Goal: Information Seeking & Learning: Learn about a topic

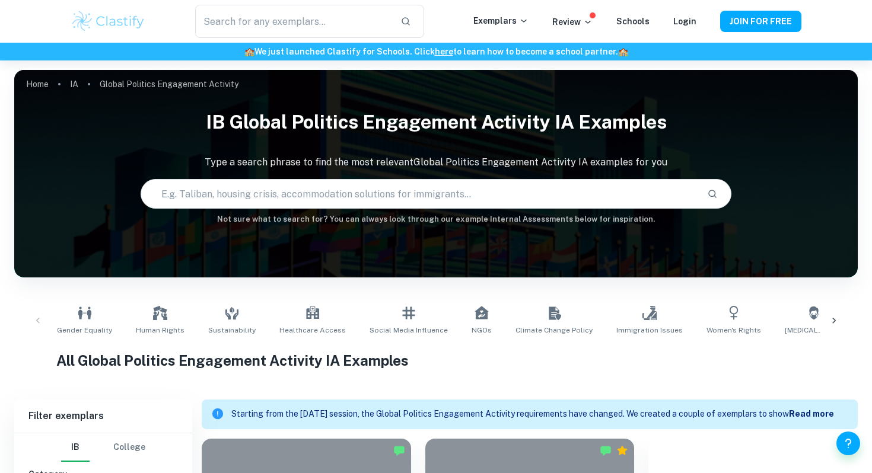
drag, startPoint x: 0, startPoint y: 0, endPoint x: 272, endPoint y: 134, distance: 302.9
click at [272, 134] on h1 "IB Global Politics Engagement Activity IA examples" at bounding box center [435, 122] width 843 height 38
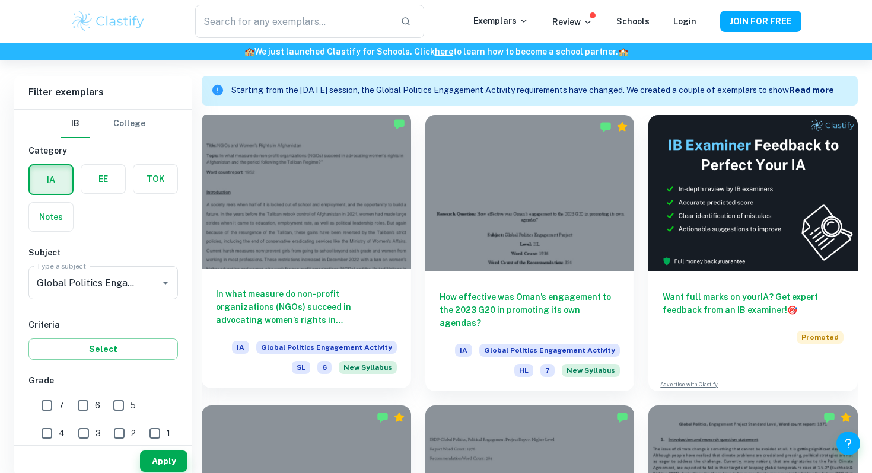
scroll to position [363, 0]
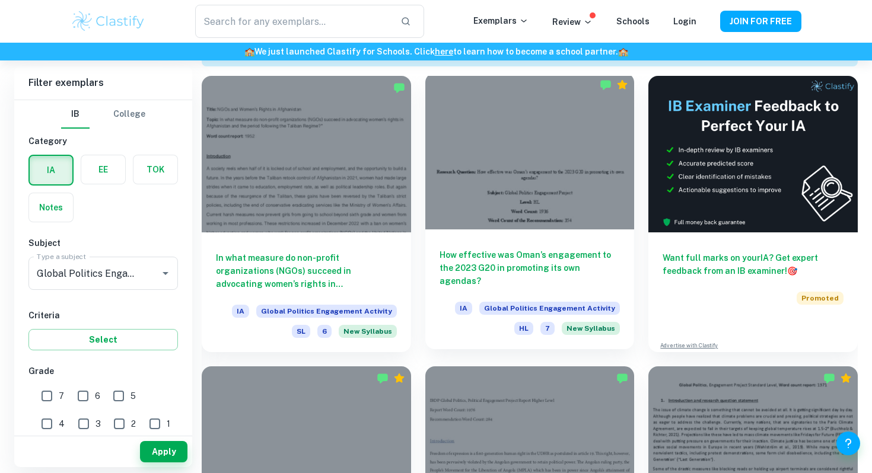
click at [525, 204] on div at bounding box center [529, 151] width 209 height 157
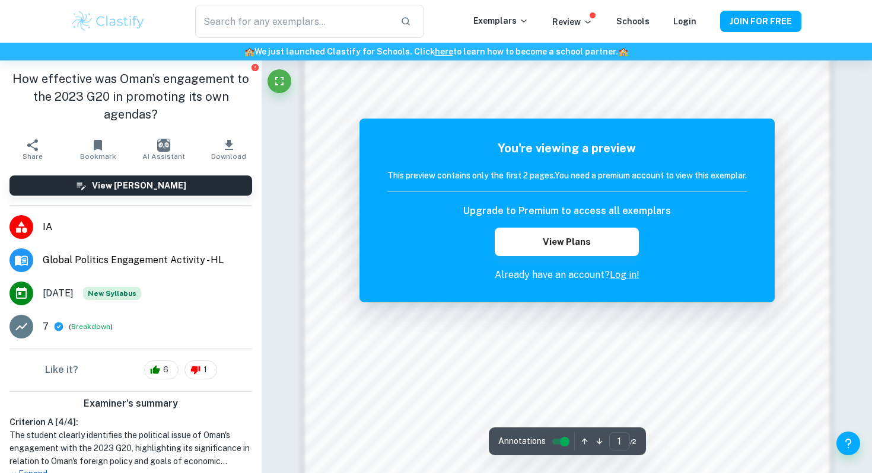
scroll to position [874, 0]
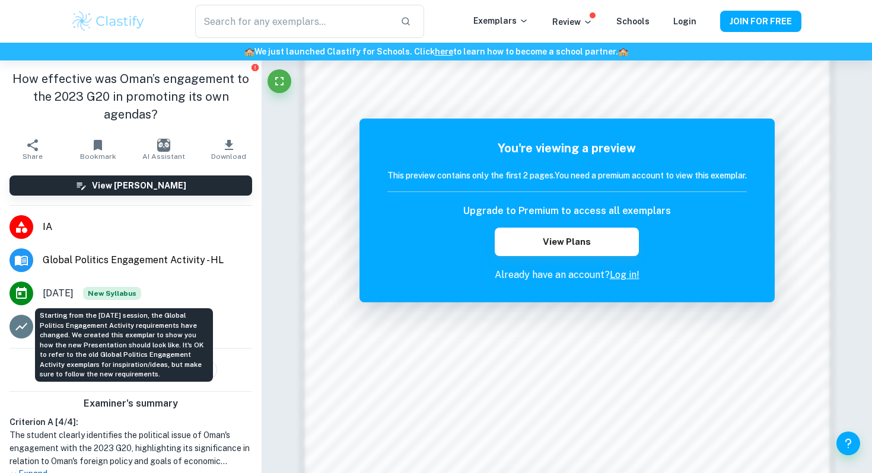
click at [101, 295] on span "New Syllabus" at bounding box center [112, 293] width 58 height 13
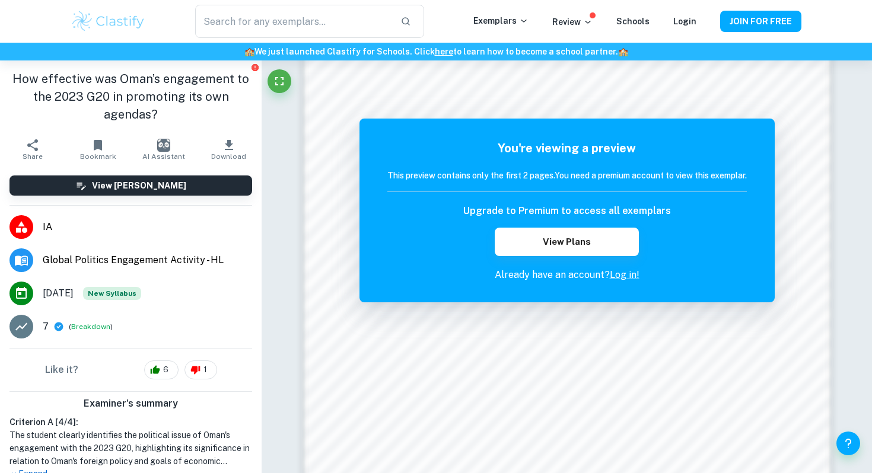
click at [74, 291] on span "[DATE]" at bounding box center [58, 293] width 31 height 14
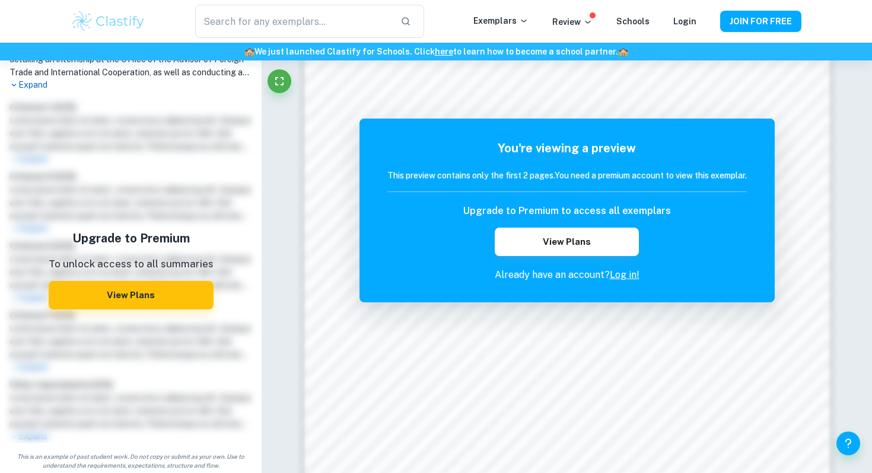
scroll to position [460, 0]
